Goal: Information Seeking & Learning: Learn about a topic

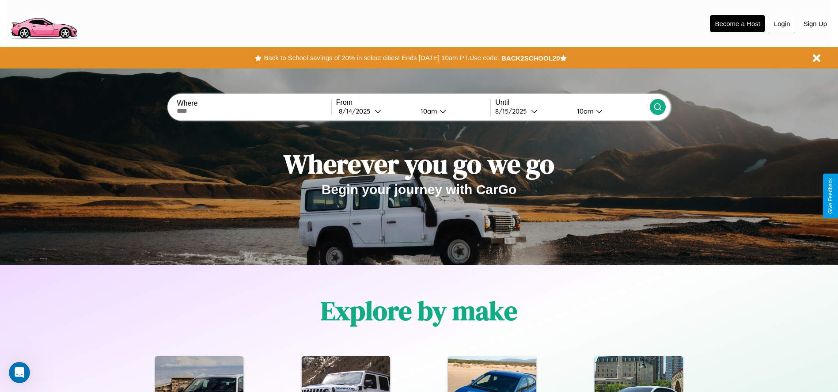
click at [782, 23] on button "Login" at bounding box center [781, 23] width 25 height 17
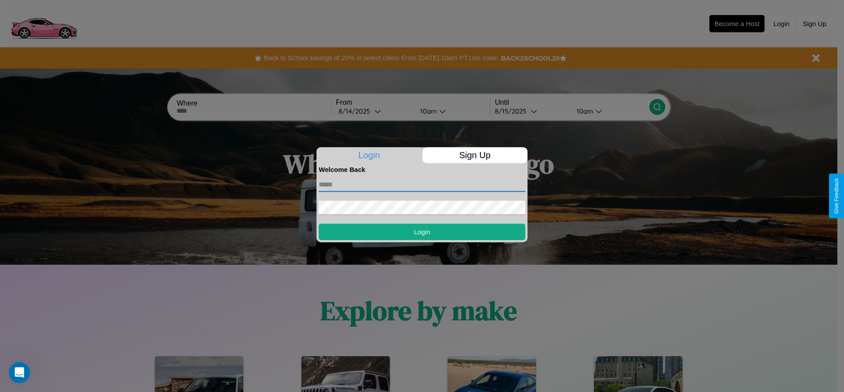
click at [422, 184] on input "text" at bounding box center [422, 185] width 207 height 14
type input "**********"
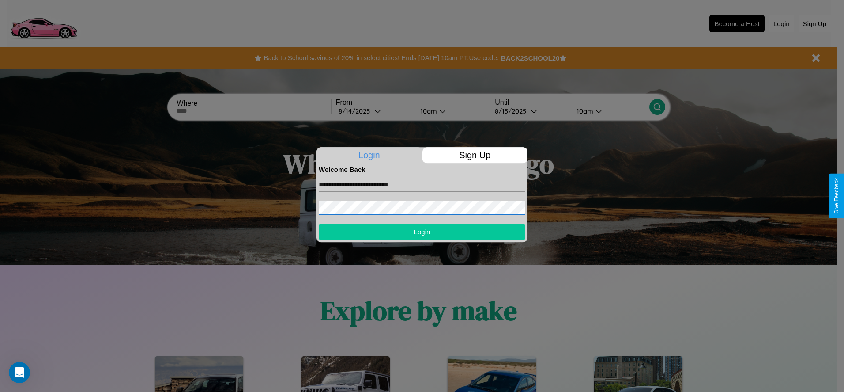
click at [422, 231] on button "Login" at bounding box center [422, 231] width 207 height 16
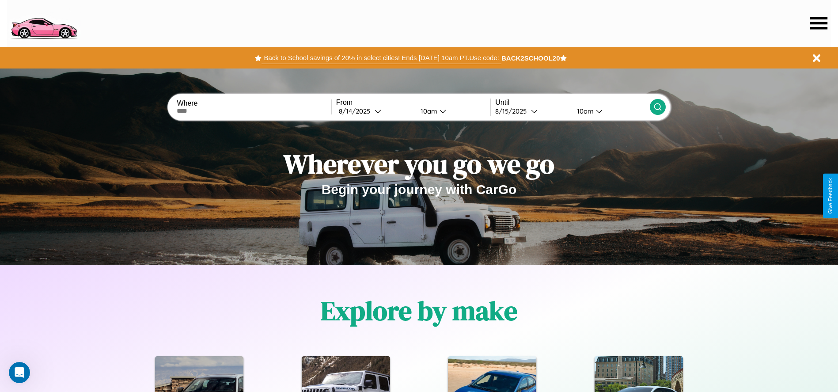
click at [381, 58] on button "Back to School savings of 20% in select cities! Ends [DATE] 10am PT. Use code:" at bounding box center [380, 58] width 239 height 12
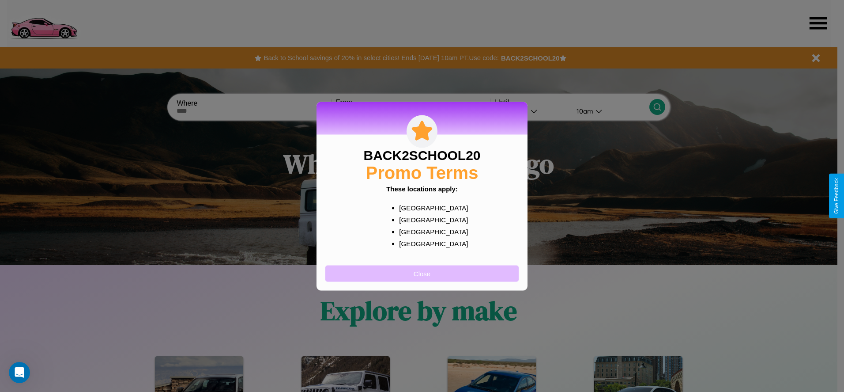
click at [422, 273] on button "Close" at bounding box center [421, 273] width 193 height 16
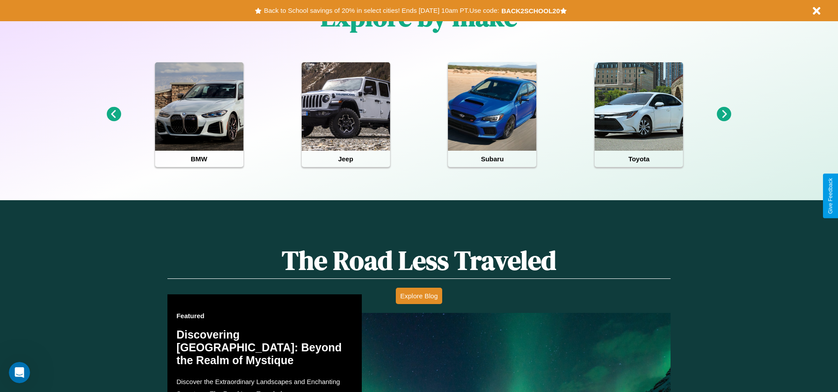
scroll to position [1267, 0]
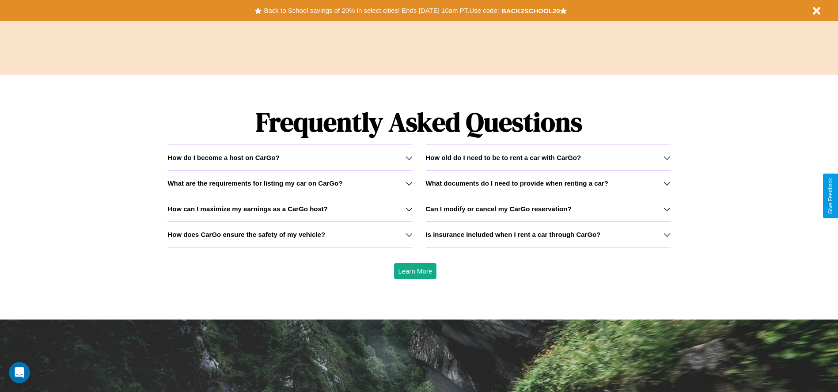
click at [409, 208] on icon at bounding box center [408, 208] width 7 height 7
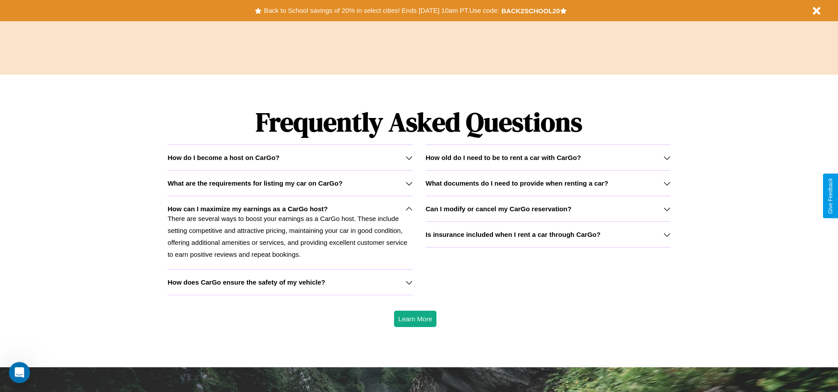
click at [548, 234] on h3 "Is insurance included when I rent a car through CarGo?" at bounding box center [513, 235] width 175 height 8
